Goal: Task Accomplishment & Management: Use online tool/utility

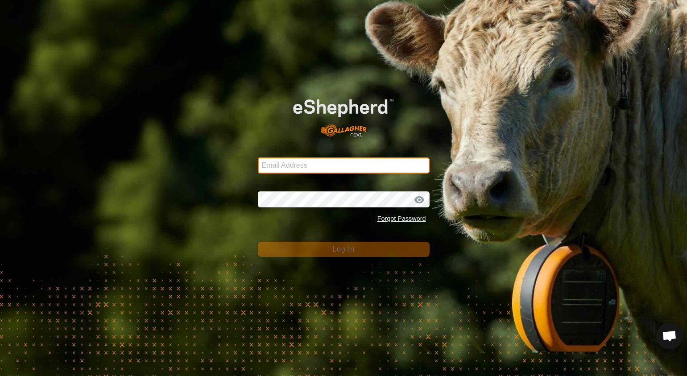
type input "[EMAIL_ADDRESS][DOMAIN_NAME]"
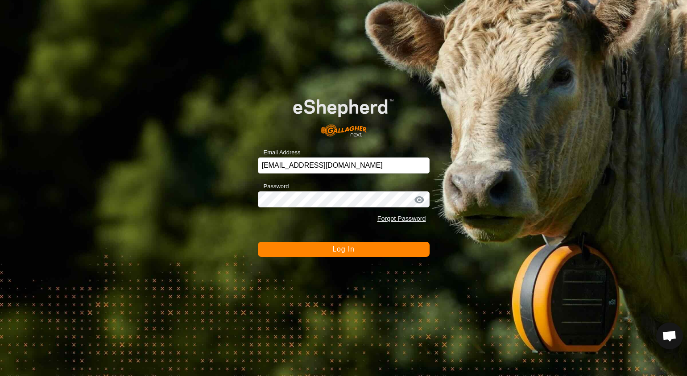
click at [350, 253] on button "Log In" at bounding box center [344, 249] width 172 height 15
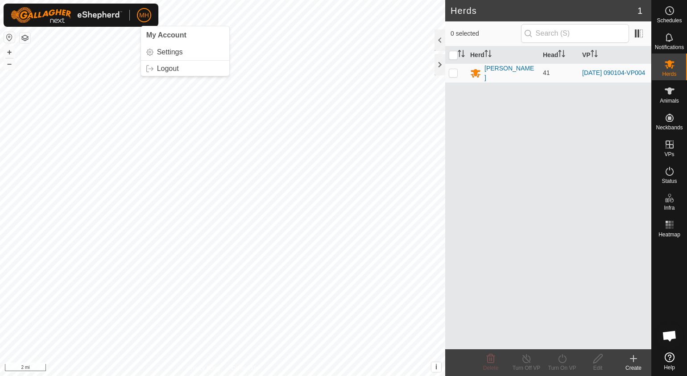
click at [6, 36] on button "button" at bounding box center [9, 37] width 11 height 11
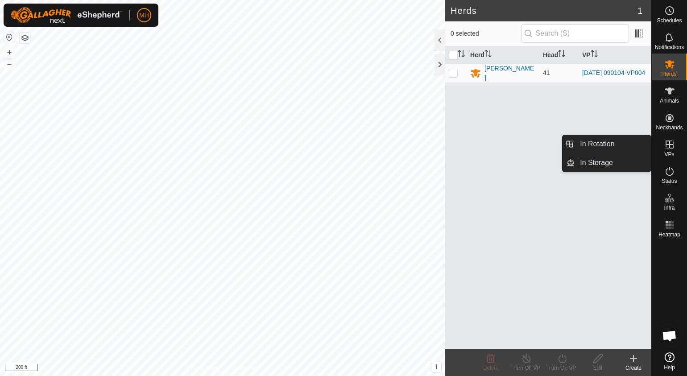
click at [667, 139] on icon at bounding box center [669, 144] width 11 height 11
click at [633, 138] on link "In Rotation" at bounding box center [613, 144] width 76 height 18
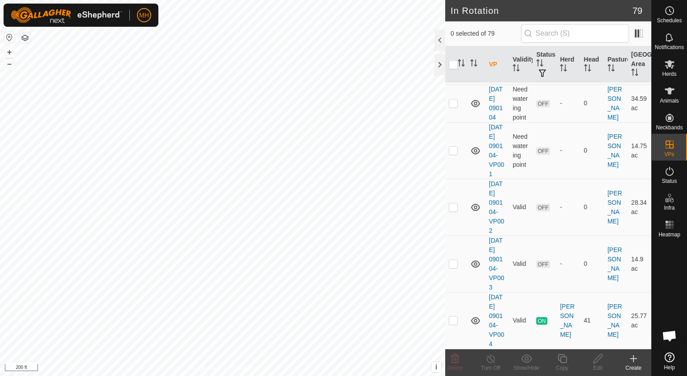
scroll to position [3905, 0]
click at [455, 319] on p-checkbox at bounding box center [453, 320] width 9 height 7
checkbox input "true"
click at [557, 360] on icon at bounding box center [562, 358] width 11 height 11
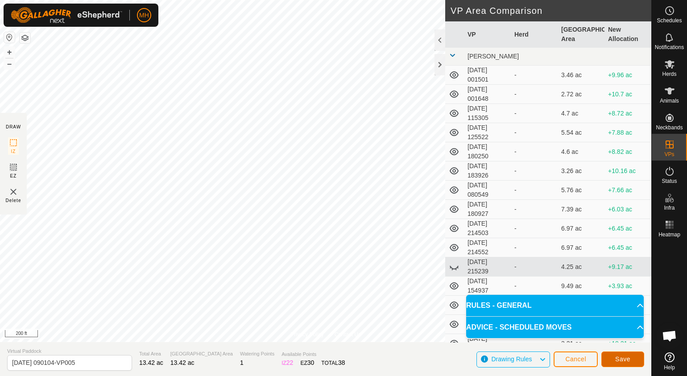
click at [623, 358] on span "Save" at bounding box center [622, 359] width 15 height 7
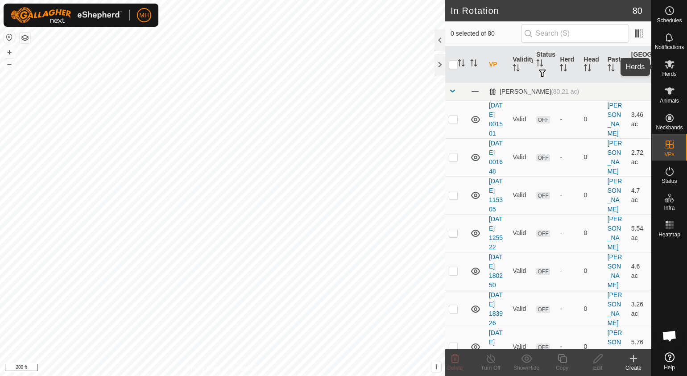
click at [669, 62] on icon at bounding box center [670, 64] width 10 height 8
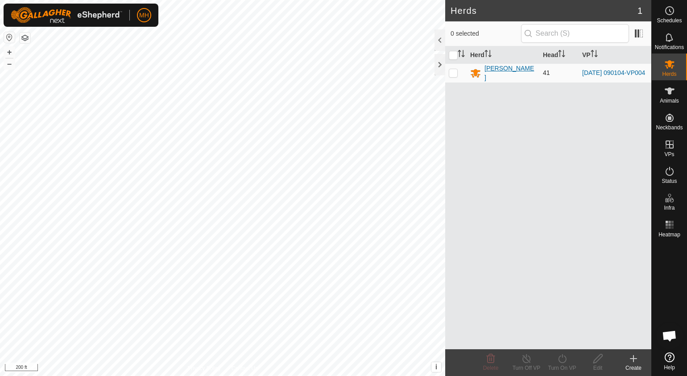
click at [499, 70] on div "[PERSON_NAME]" at bounding box center [509, 73] width 51 height 19
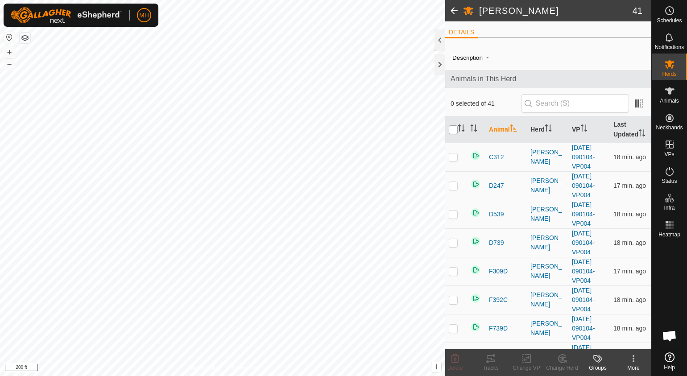
click at [452, 130] on input "checkbox" at bounding box center [453, 129] width 9 height 9
checkbox input "true"
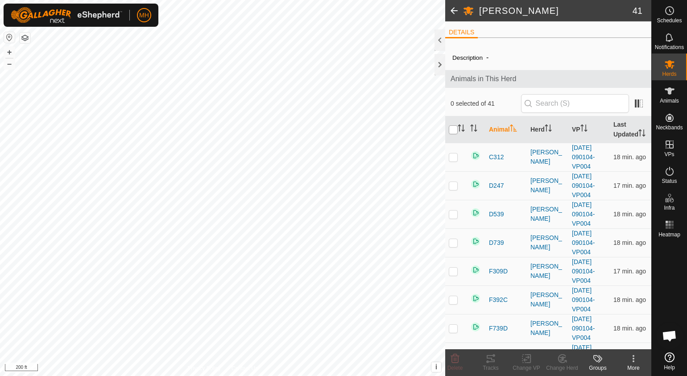
checkbox input "true"
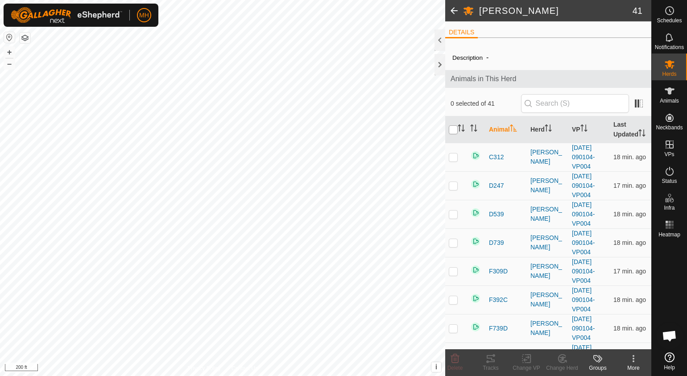
checkbox input "true"
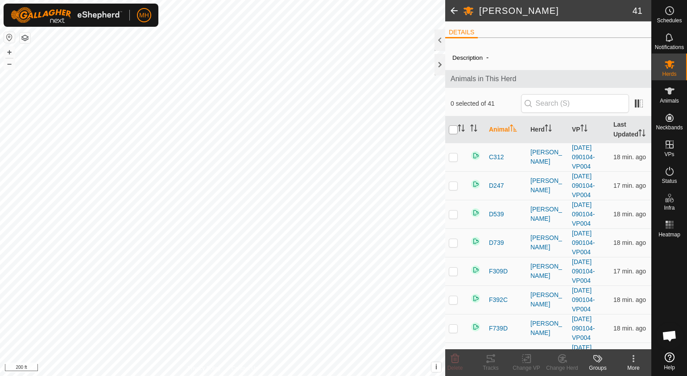
checkbox input "true"
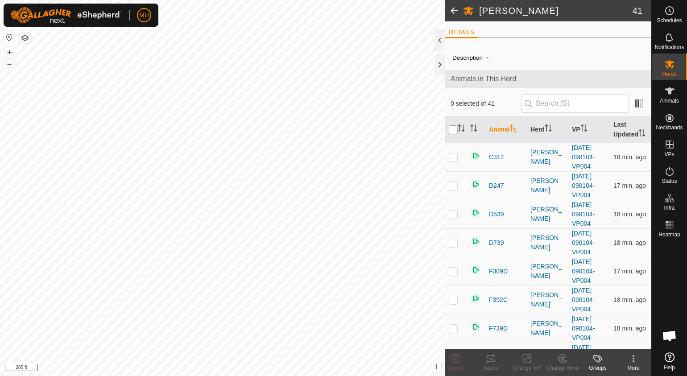
checkbox input "true"
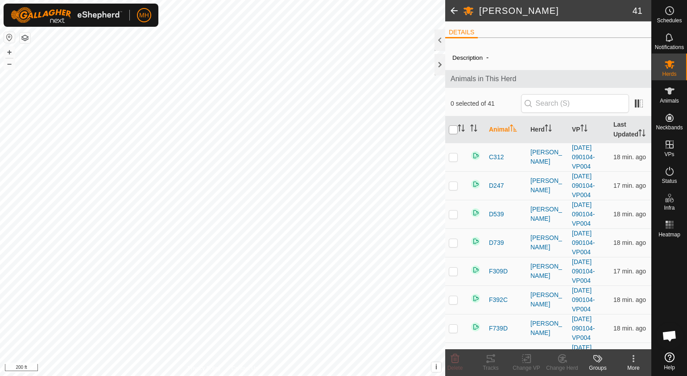
checkbox input "true"
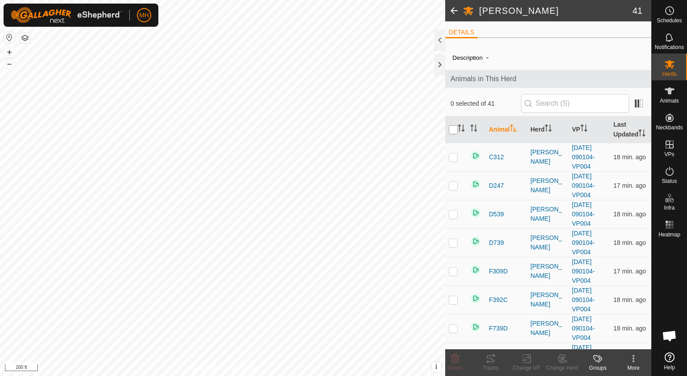
checkbox input "true"
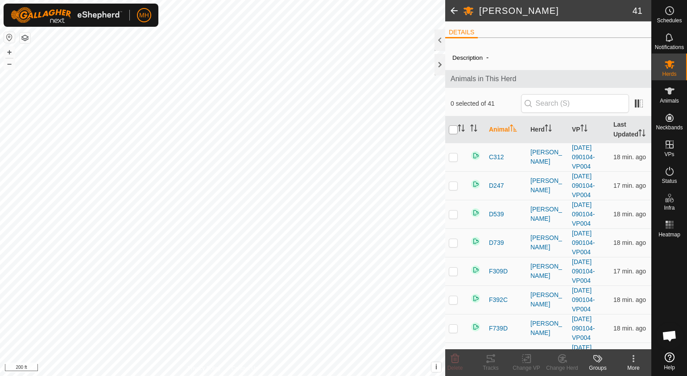
checkbox input "true"
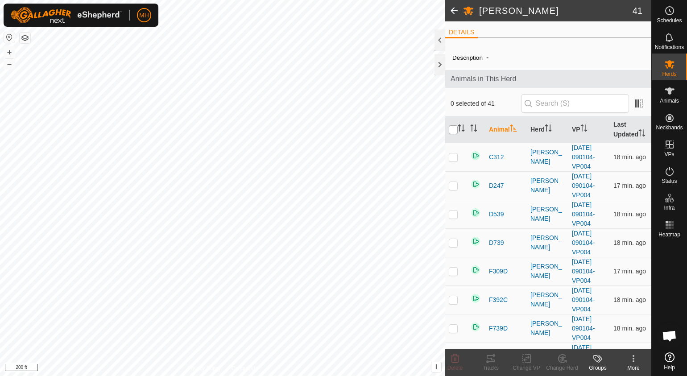
checkbox input "true"
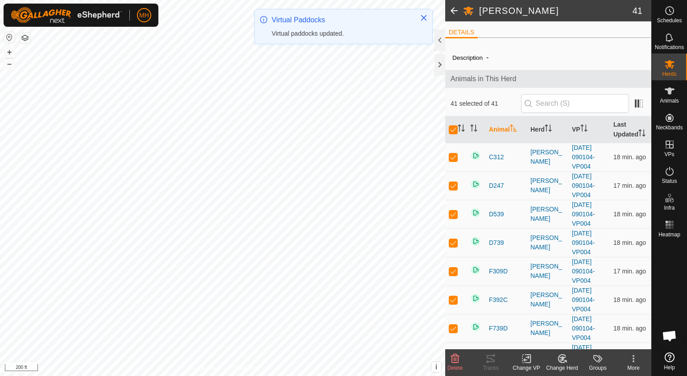
click at [519, 357] on change-vp-svg-icon at bounding box center [526, 358] width 36 height 11
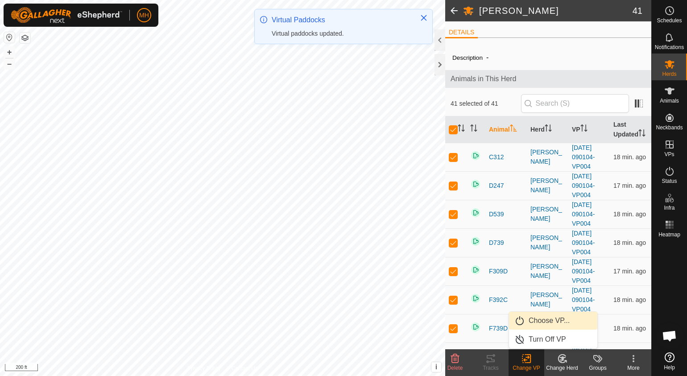
click at [534, 324] on link "Choose VP..." at bounding box center [553, 321] width 88 height 18
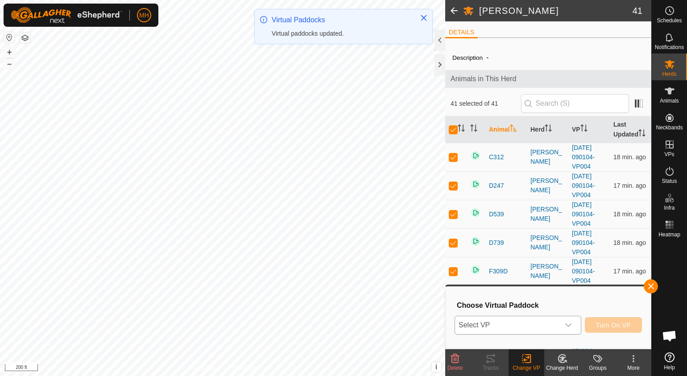
click at [529, 328] on span "Select VP" at bounding box center [507, 325] width 104 height 18
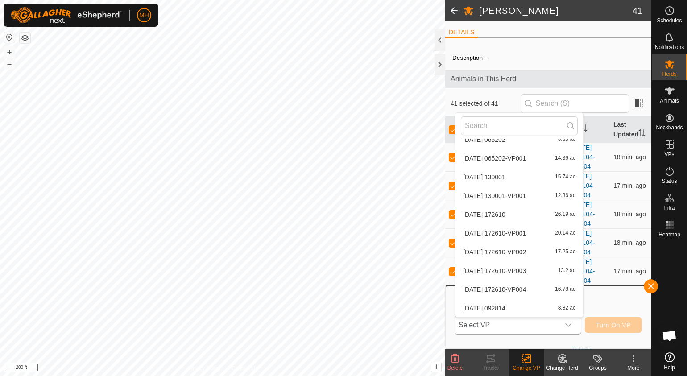
scroll to position [1340, 0]
click at [501, 309] on li "[DATE] 090104-VP005 13.42 ac" at bounding box center [519, 308] width 128 height 18
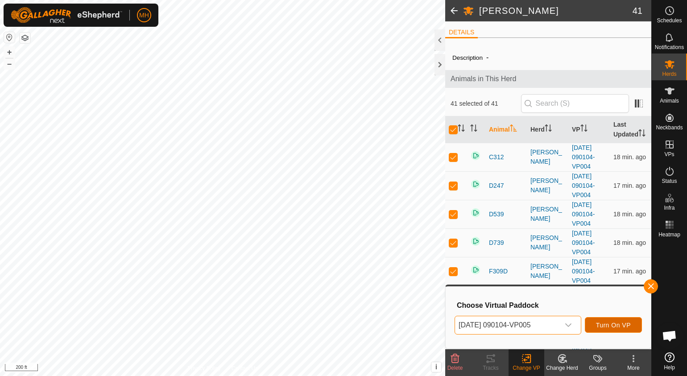
click at [606, 331] on button "Turn On VP" at bounding box center [613, 325] width 57 height 16
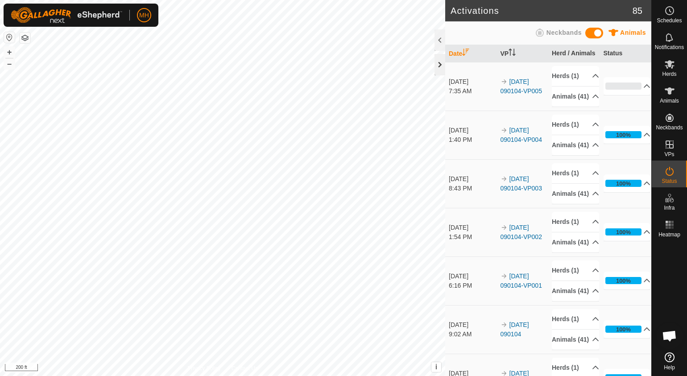
click at [438, 65] on div at bounding box center [439, 64] width 11 height 21
